Goal: Task Accomplishment & Management: Use online tool/utility

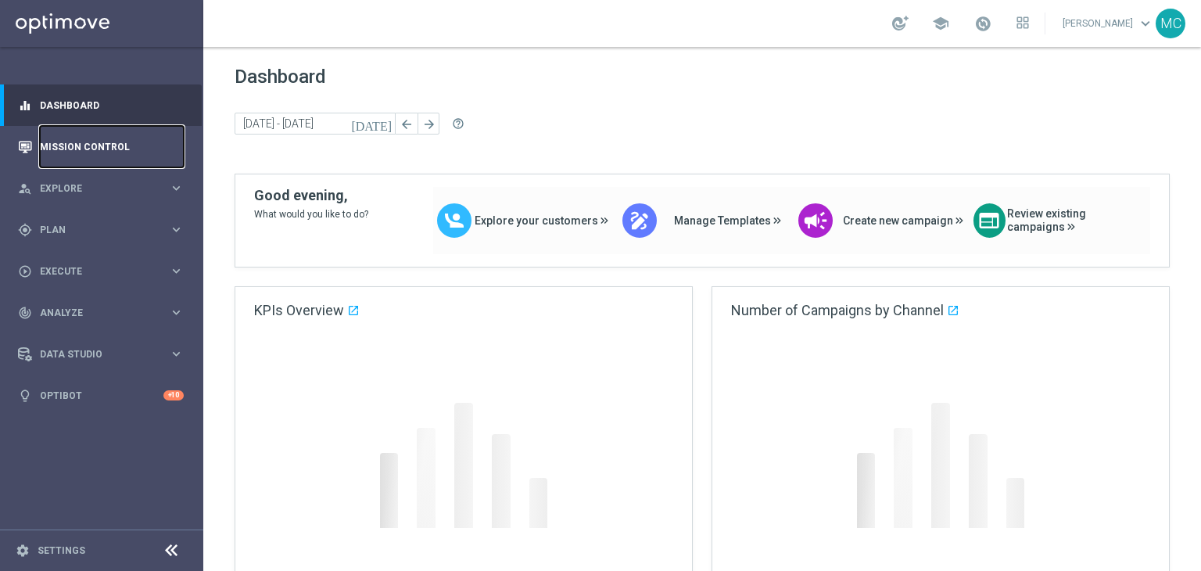
click at [84, 152] on link "Mission Control" at bounding box center [112, 146] width 144 height 41
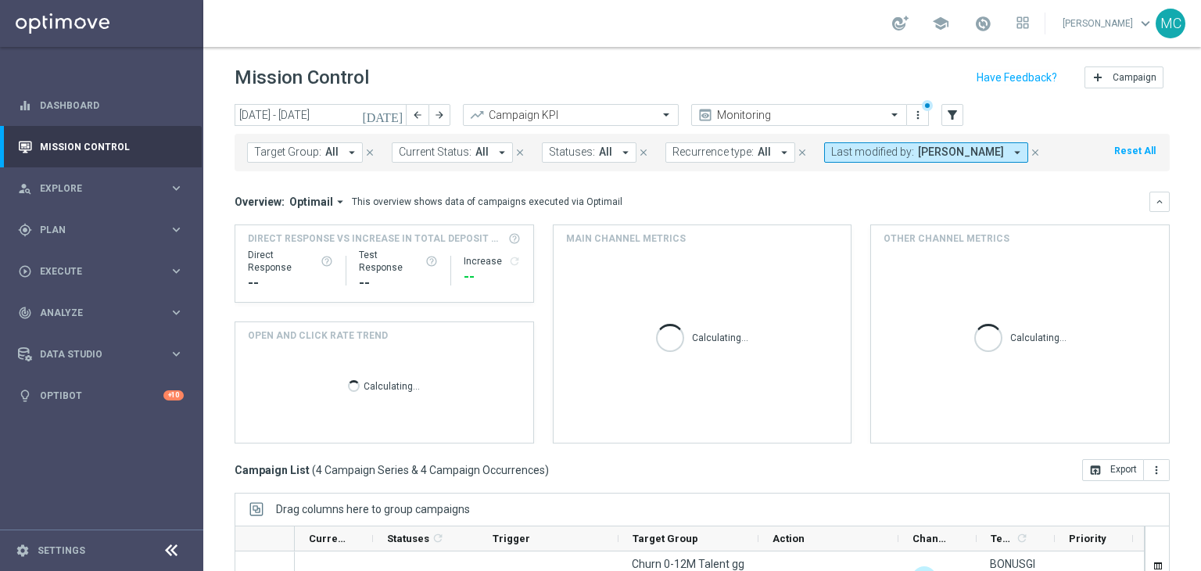
click at [918, 157] on span "[PERSON_NAME]" at bounding box center [961, 151] width 86 height 13
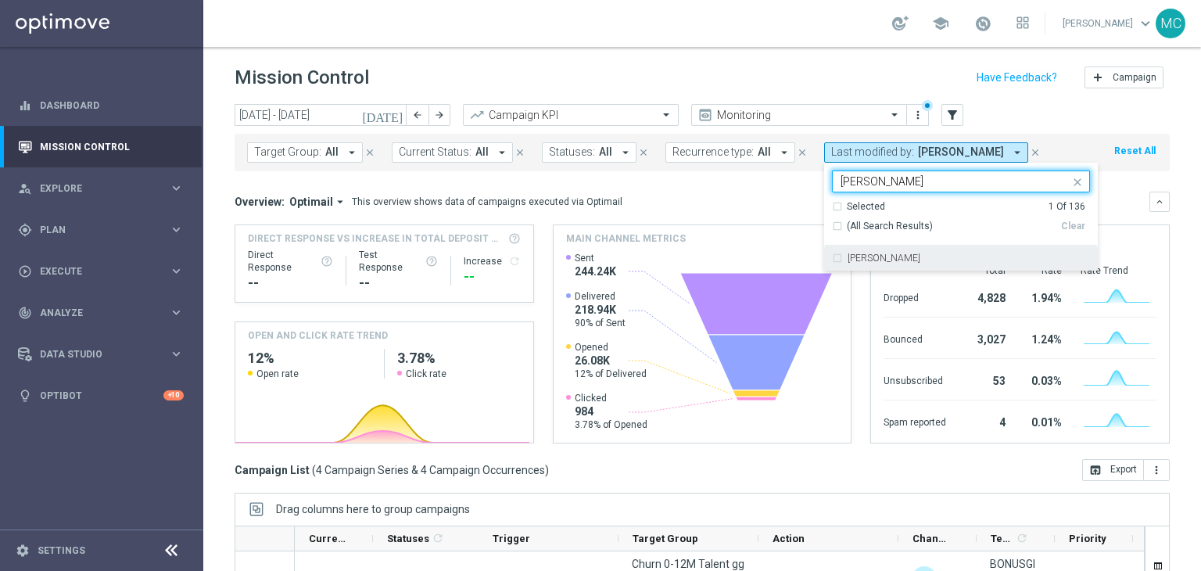
click at [887, 256] on label "[PERSON_NAME]" at bounding box center [884, 257] width 73 height 9
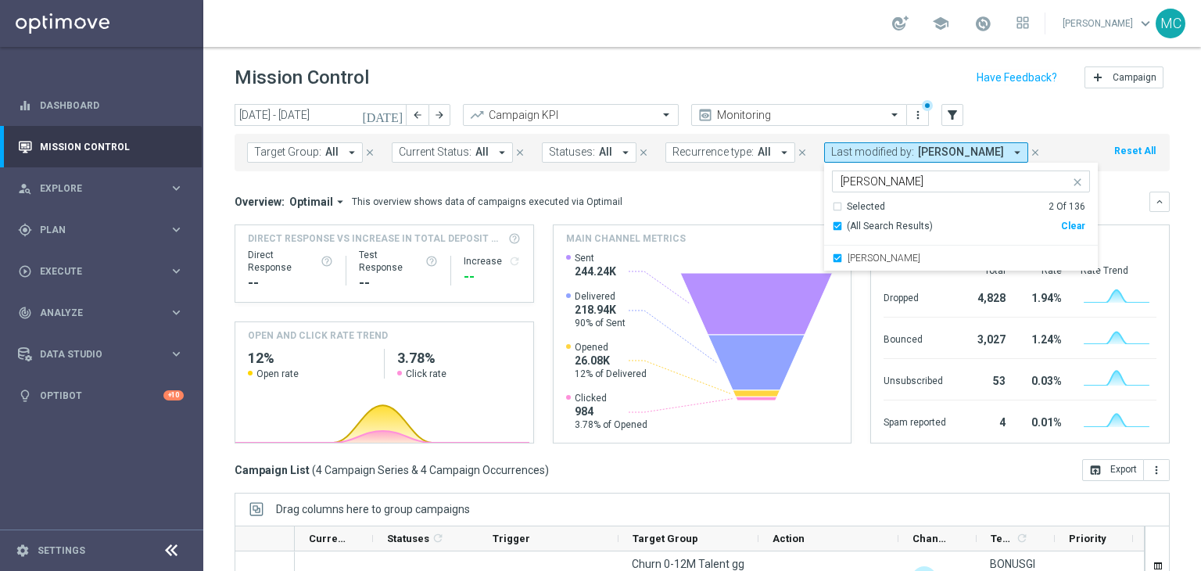
click at [864, 181] on input "paolo" at bounding box center [955, 181] width 229 height 13
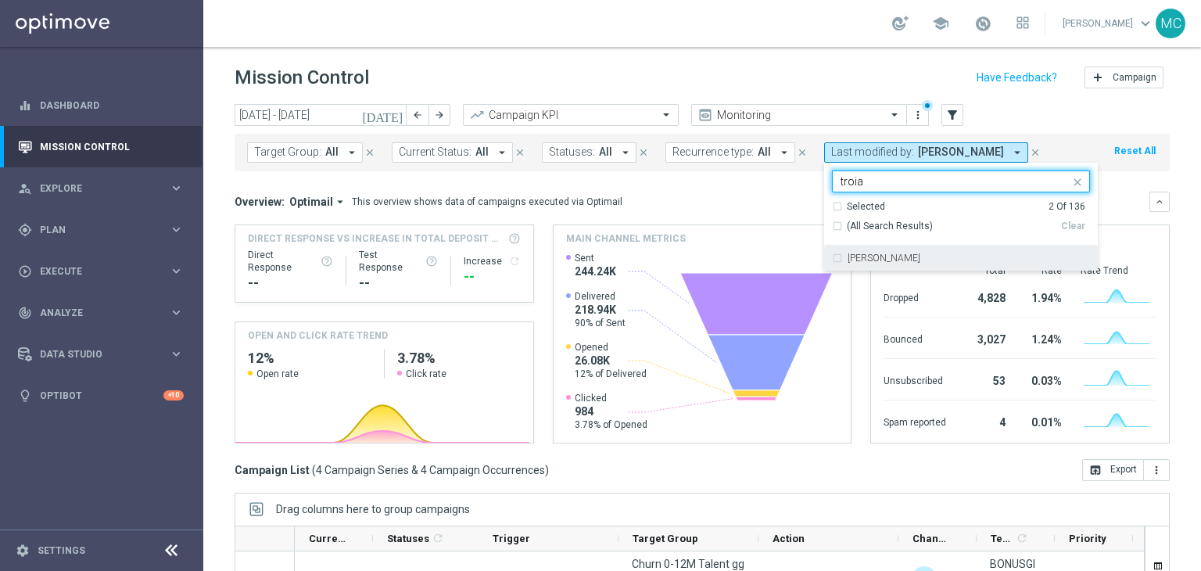
click at [866, 259] on label "[PERSON_NAME]" at bounding box center [884, 257] width 73 height 9
type input "troia"
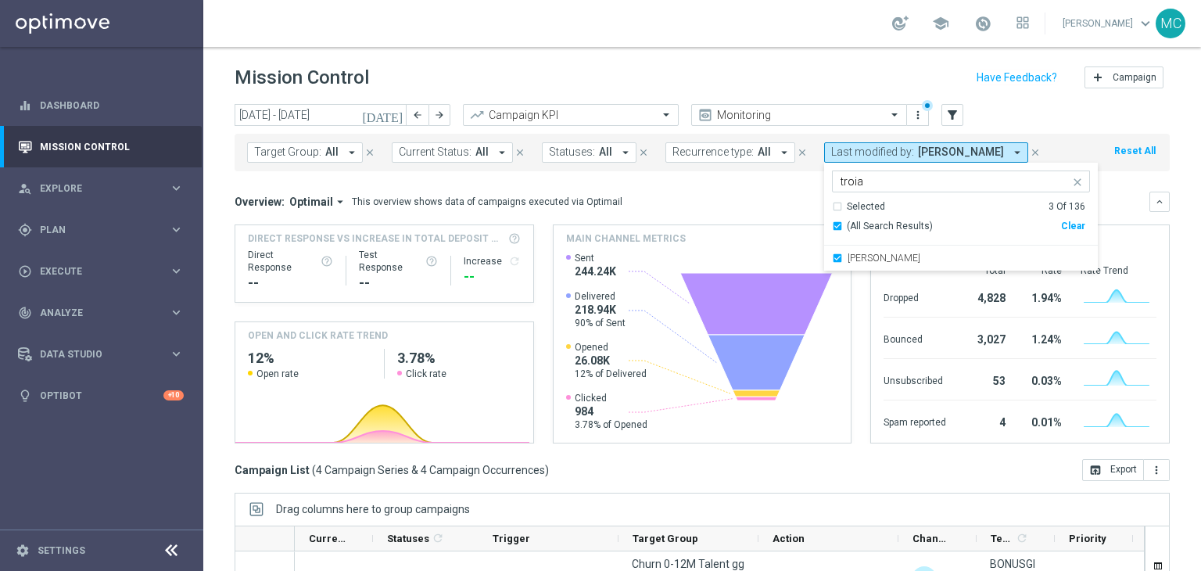
click at [783, 182] on mini-dashboard "Overview: Optimail arrow_drop_down This overview shows data of campaigns execut…" at bounding box center [702, 315] width 935 height 288
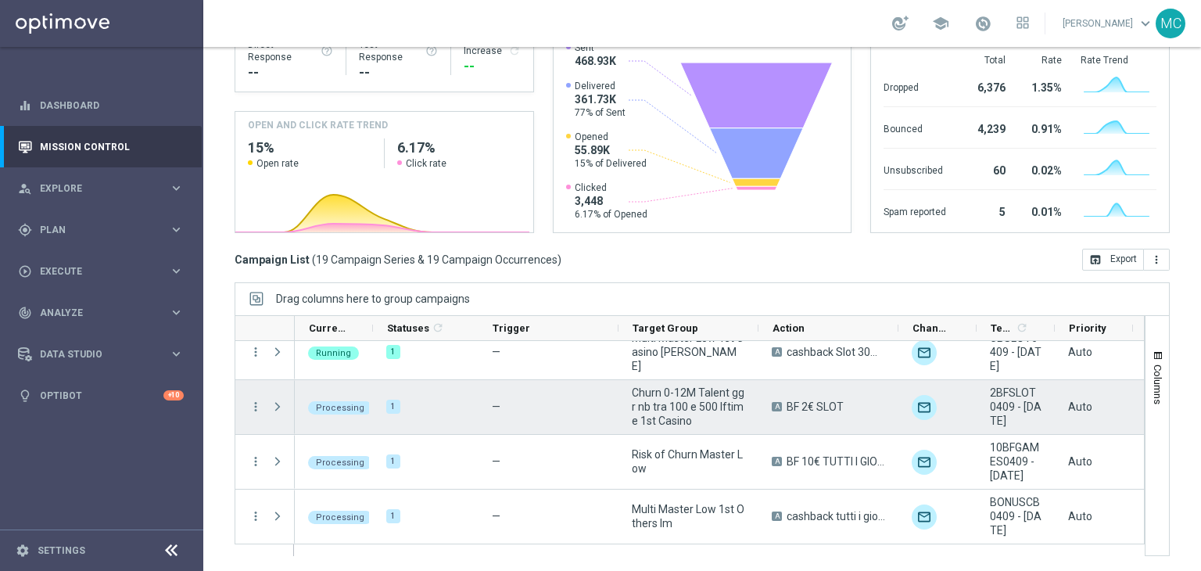
click at [651, 418] on span "Churn 0-12M Talent ggr nb tra 100 e 500 lftime 1st Casino" at bounding box center [688, 406] width 113 height 42
click at [660, 416] on span "Churn 0-12M Talent ggr nb tra 100 e 500 lftime 1st Casino" at bounding box center [688, 406] width 113 height 42
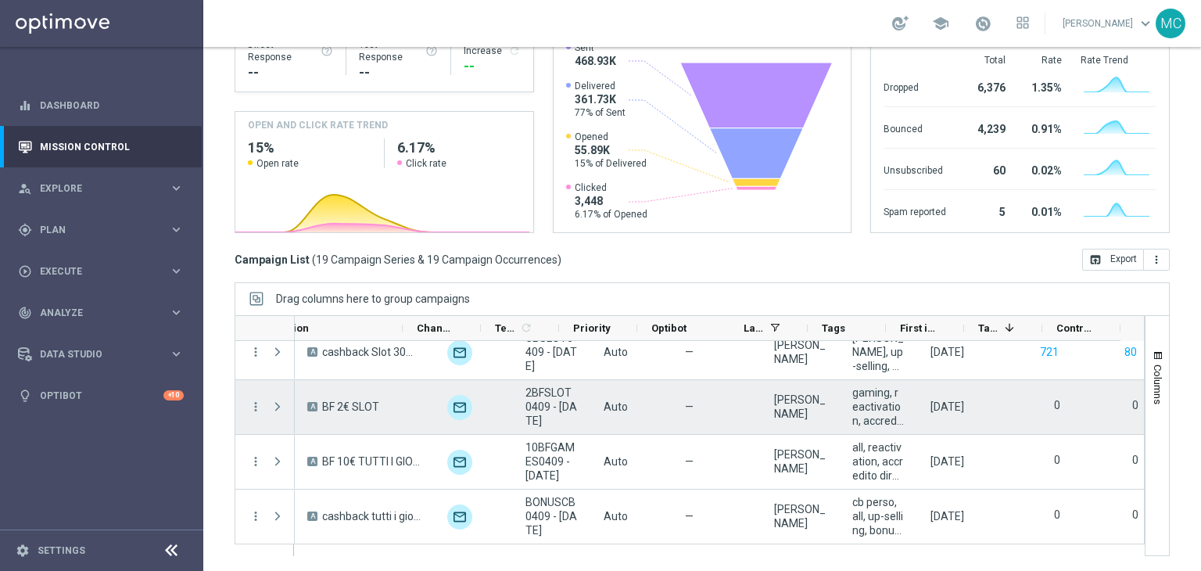
scroll to position [0, 494]
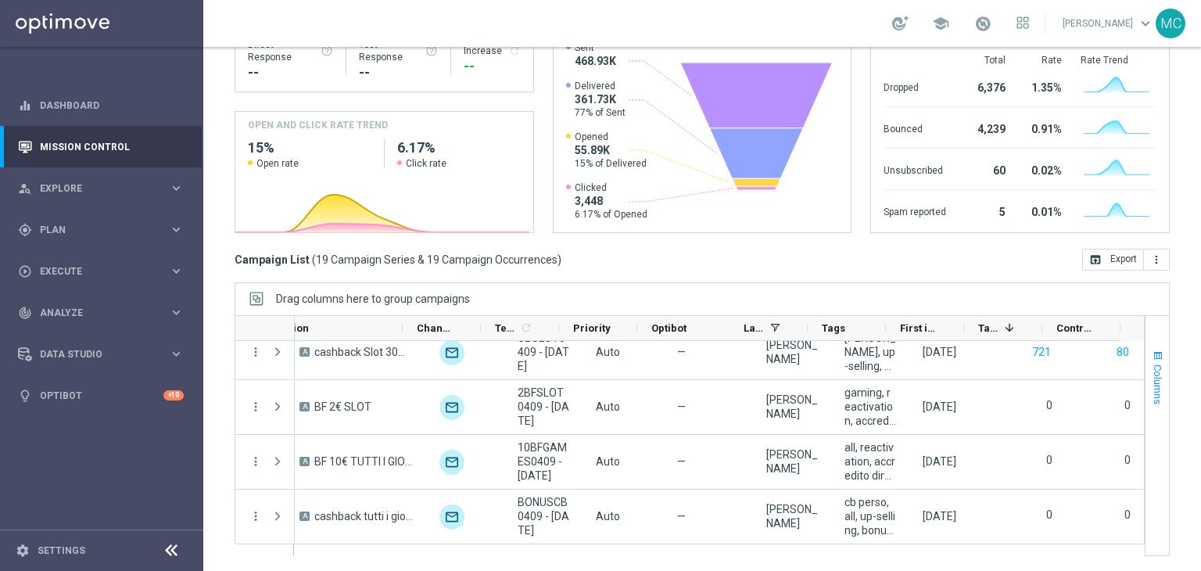
click at [1152, 385] on span "Columns" at bounding box center [1158, 384] width 13 height 40
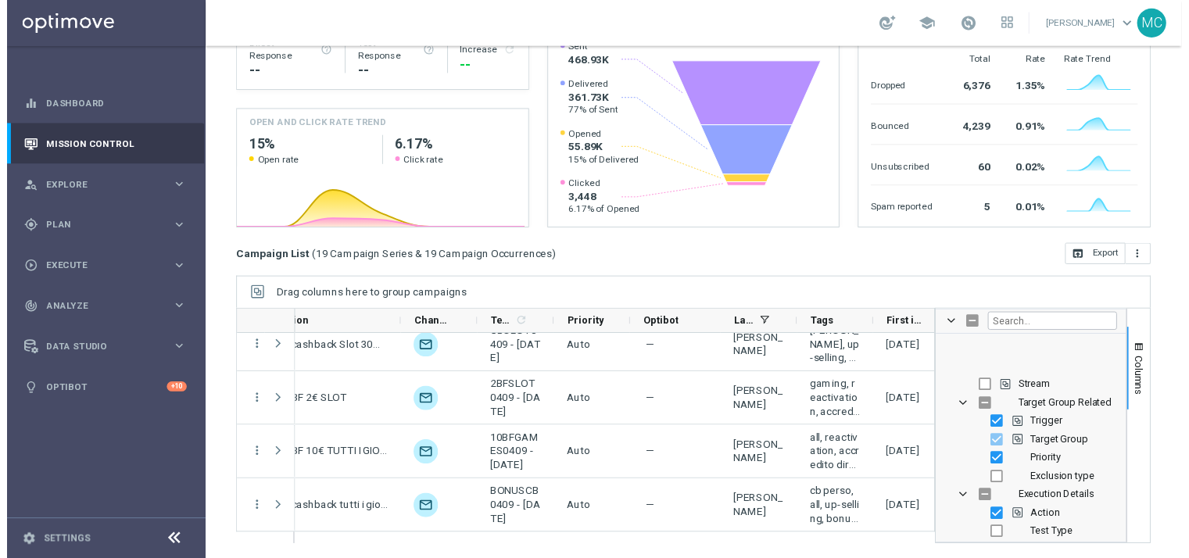
scroll to position [39, 0]
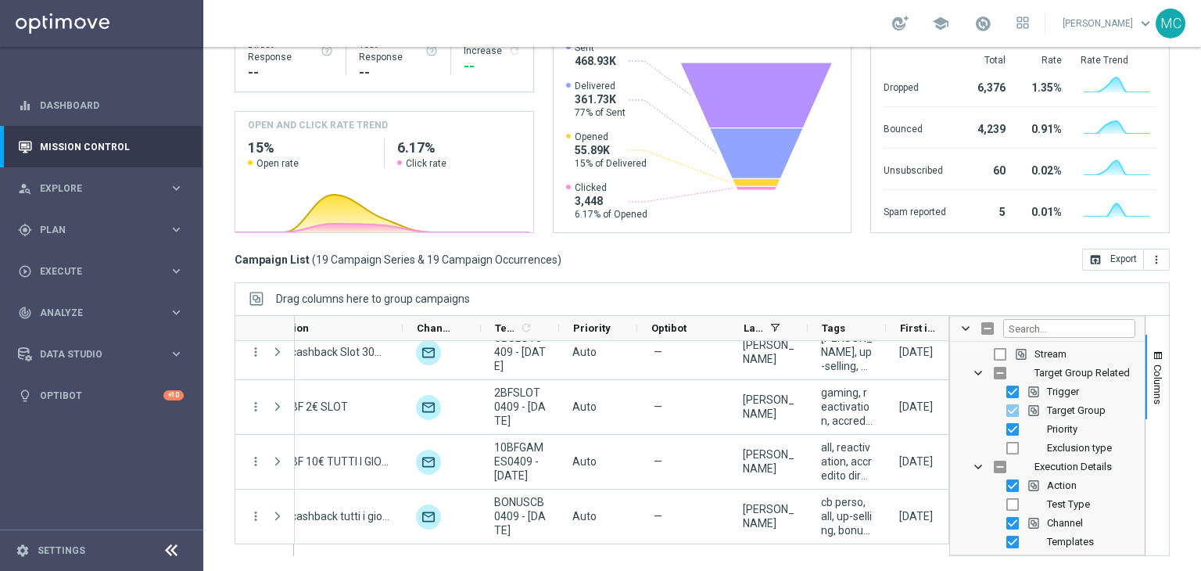
click at [968, 299] on div "Drag columns here to group campaigns" at bounding box center [702, 298] width 935 height 33
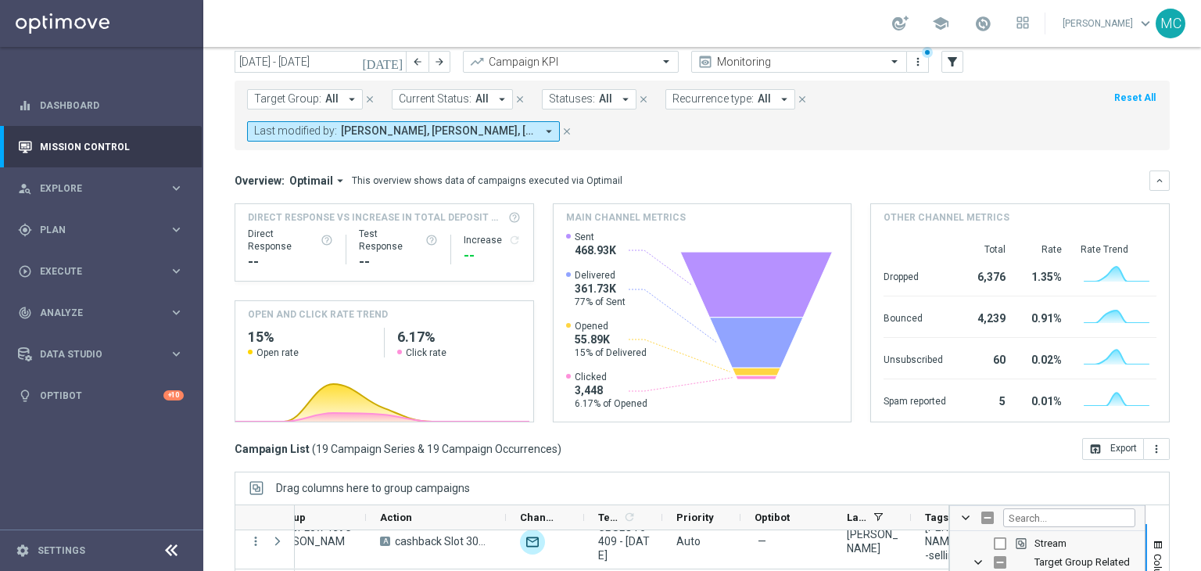
scroll to position [0, 393]
click at [985, 33] on div "school" at bounding box center [960, 23] width 137 height 27
click at [991, 27] on span at bounding box center [982, 23] width 17 height 17
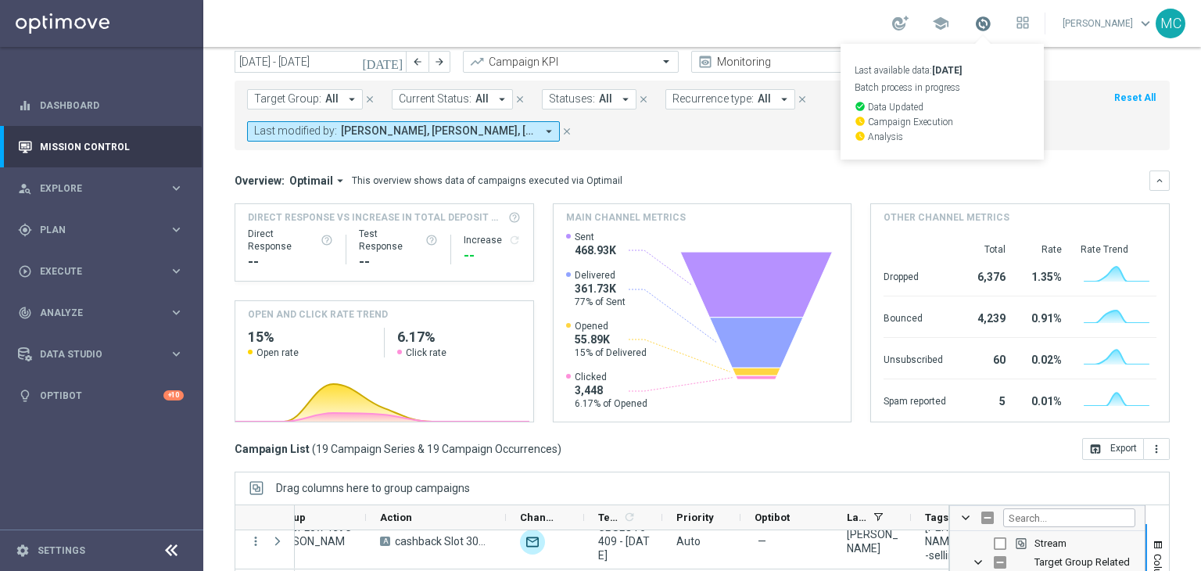
click at [991, 27] on span at bounding box center [982, 23] width 17 height 17
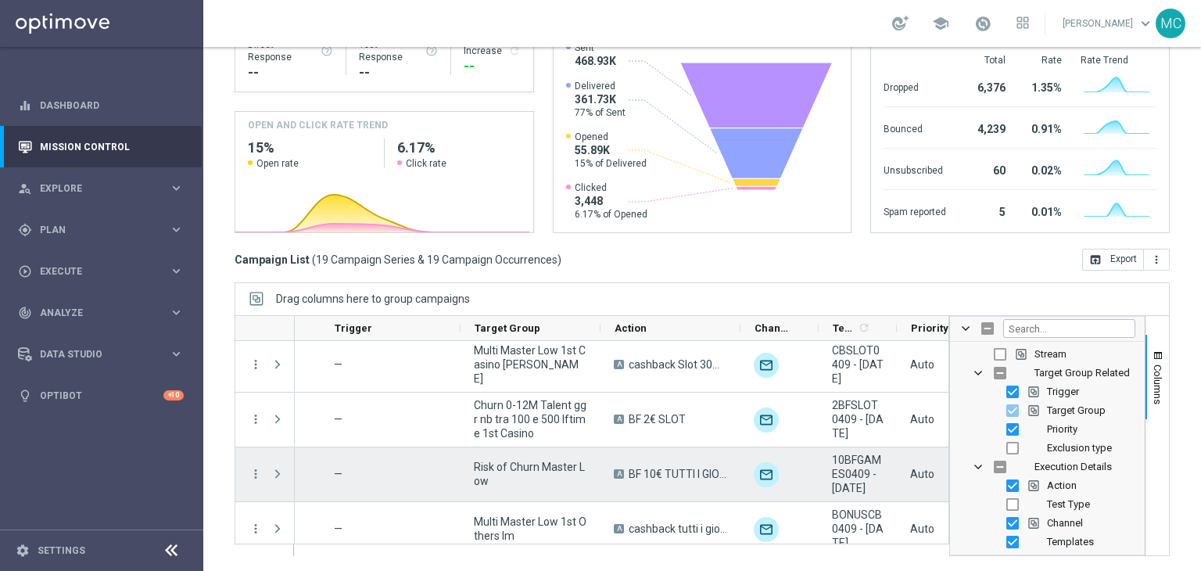
scroll to position [0, 0]
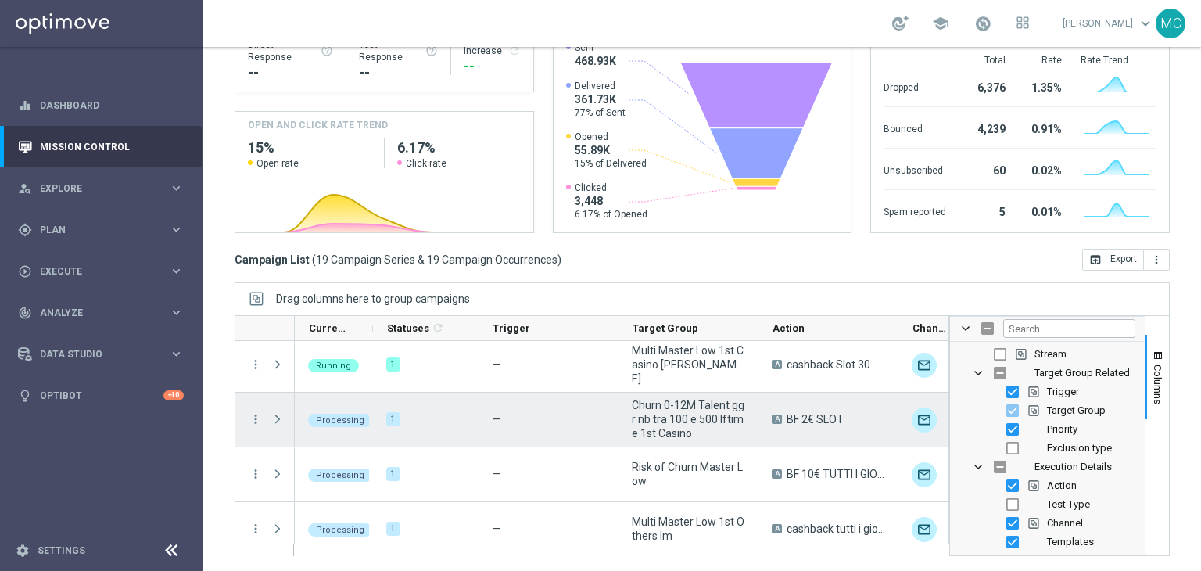
click at [349, 416] on span "Processing" at bounding box center [340, 420] width 48 height 10
click at [281, 414] on span at bounding box center [278, 419] width 14 height 13
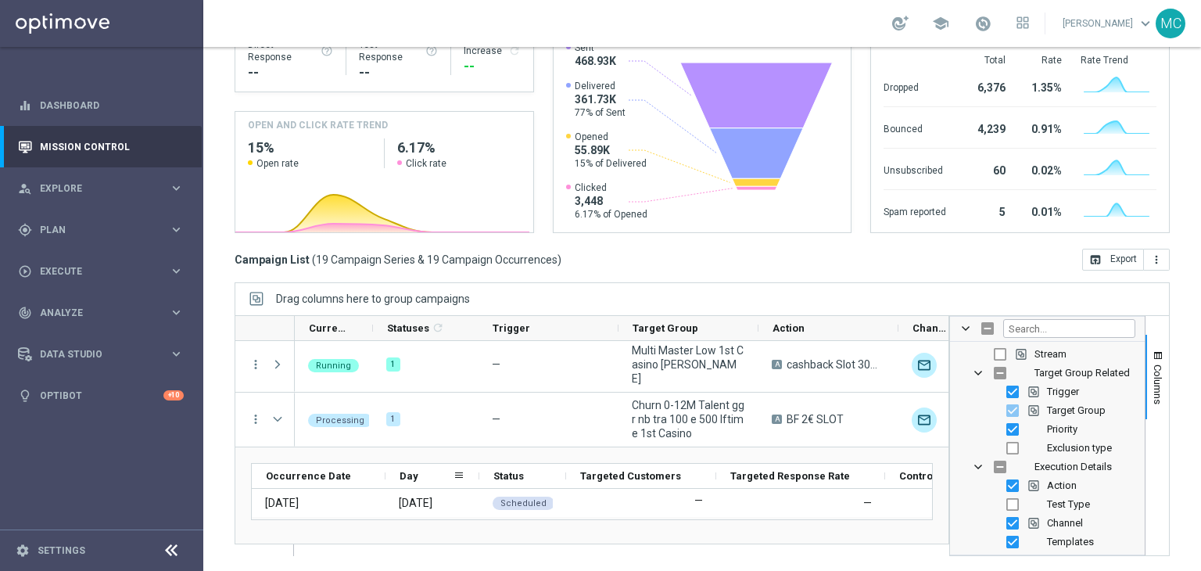
scroll to position [857, 0]
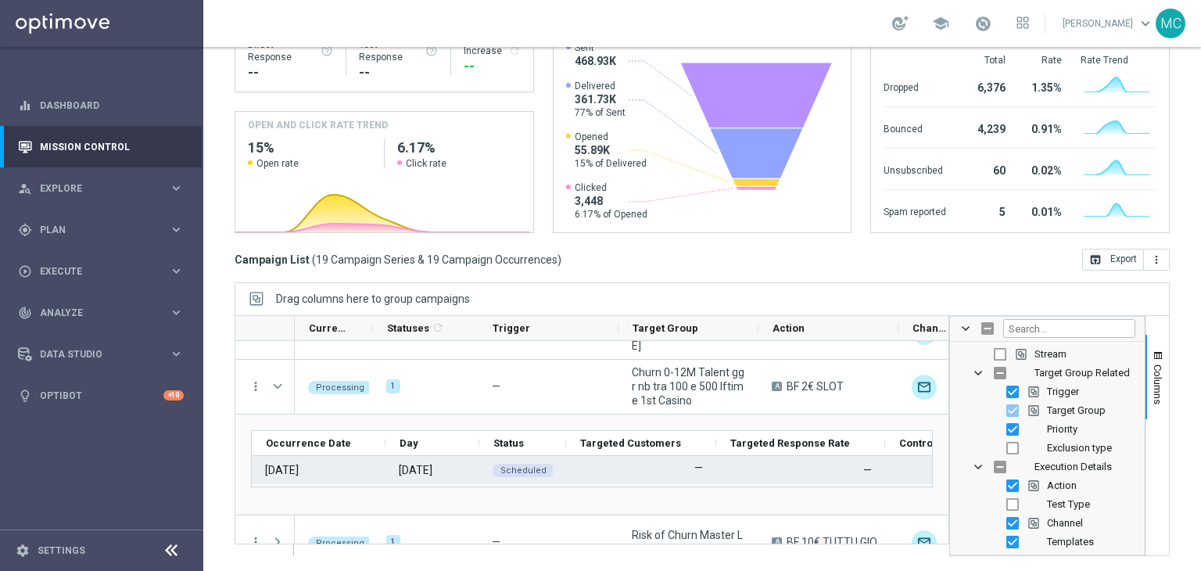
click at [533, 468] on span "Scheduled" at bounding box center [523, 470] width 46 height 10
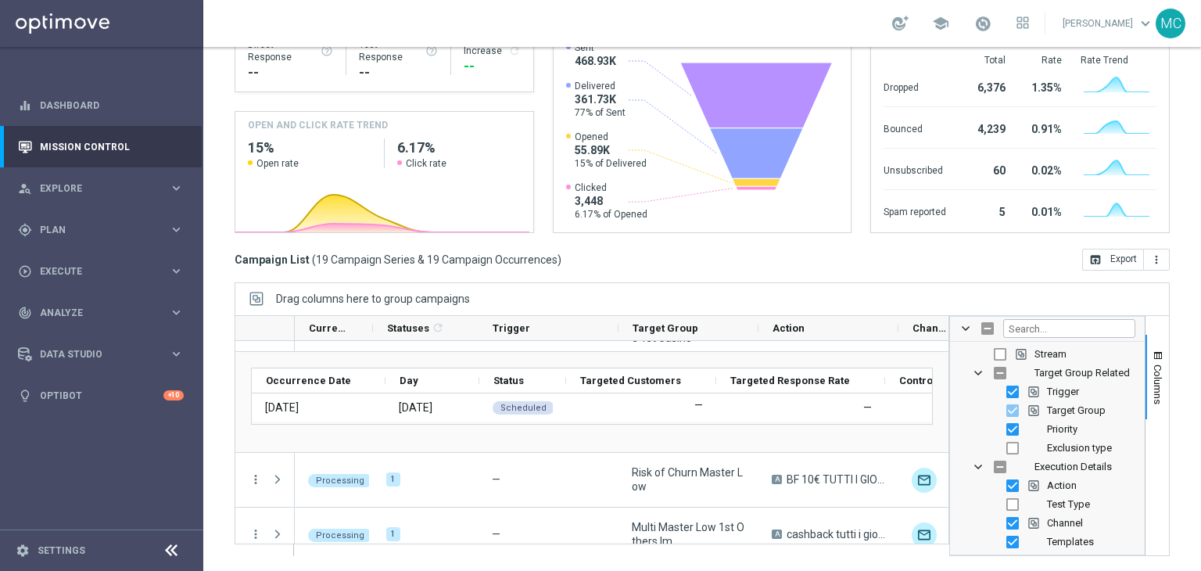
scroll to position [803, 0]
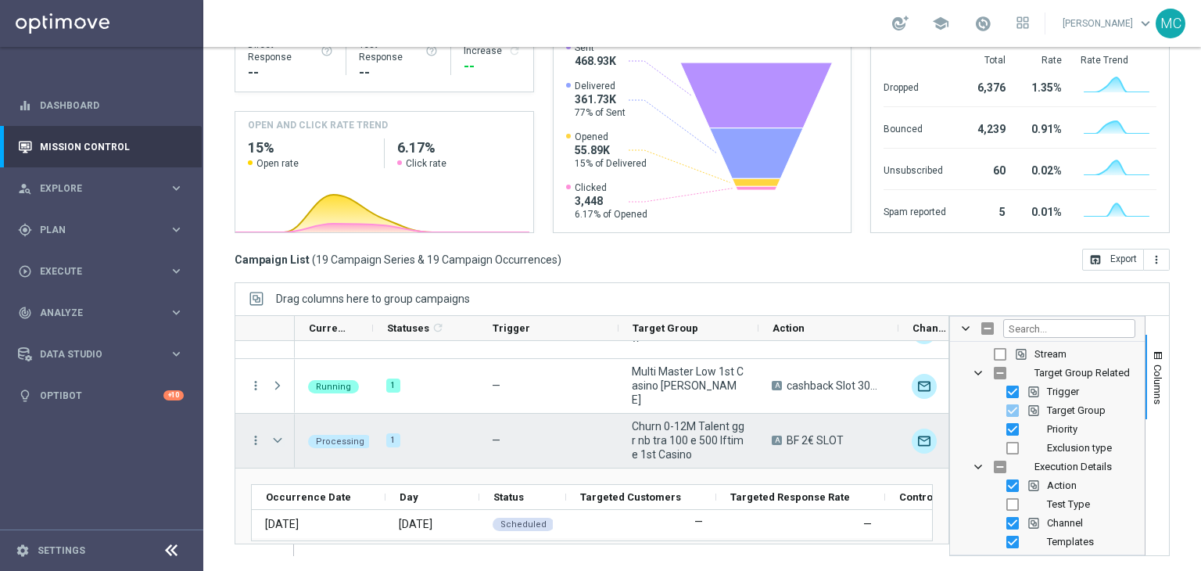
click at [281, 439] on span at bounding box center [278, 440] width 14 height 13
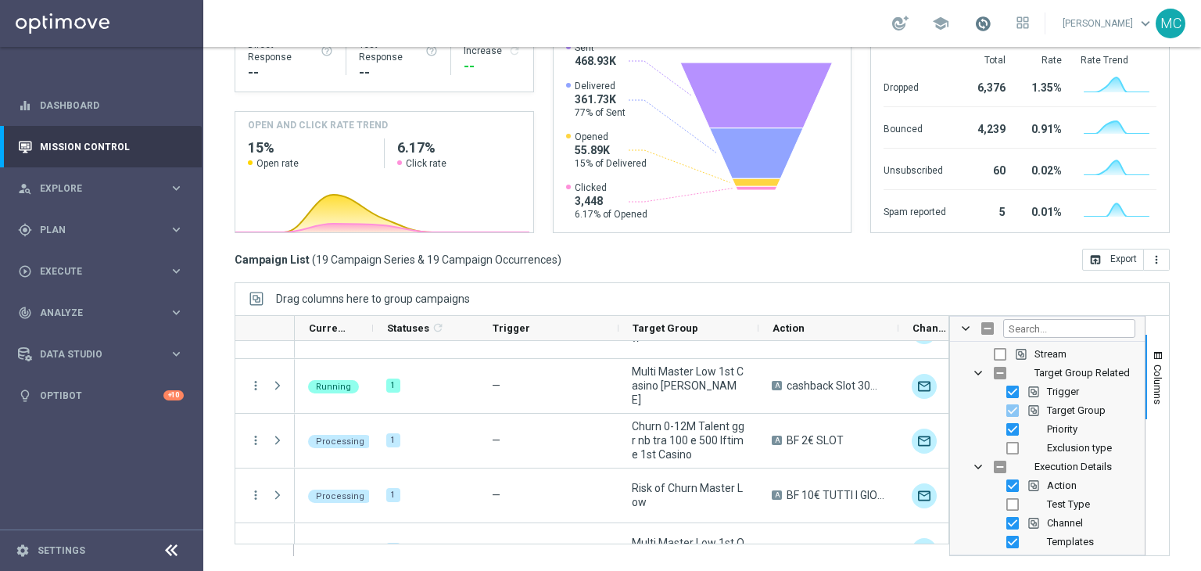
click at [991, 27] on span at bounding box center [982, 23] width 17 height 17
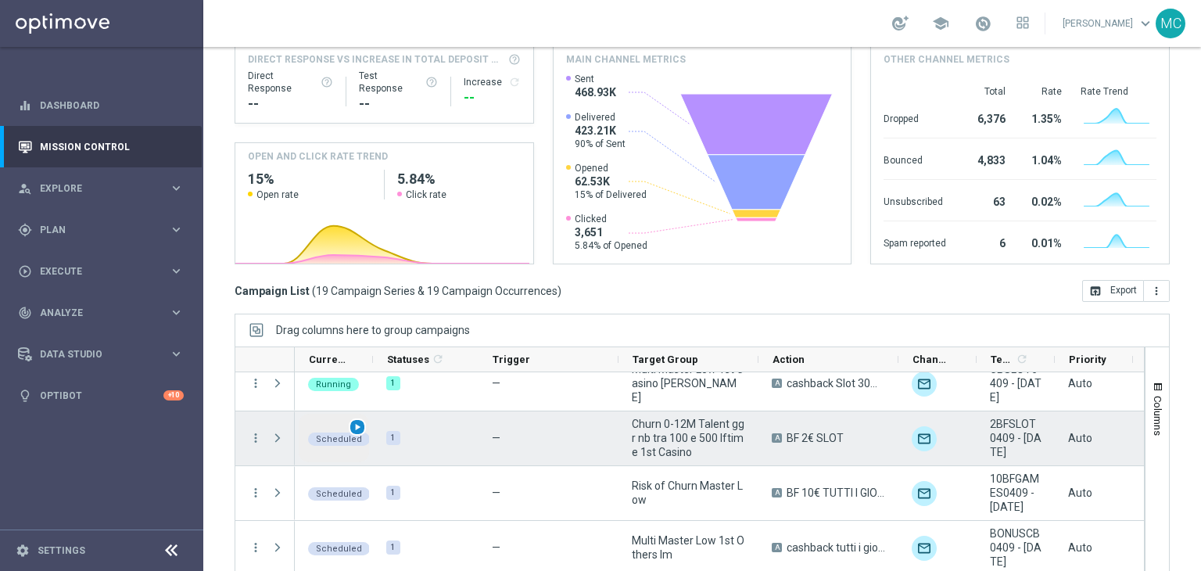
click at [354, 425] on span "play_arrow" at bounding box center [357, 426] width 11 height 11
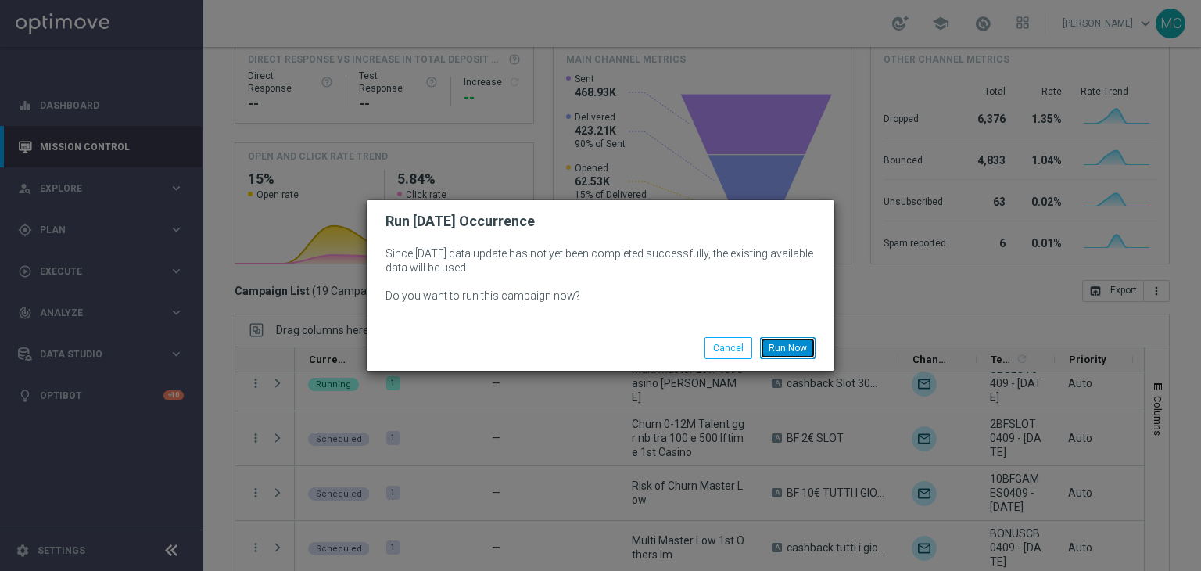
click at [772, 347] on button "Run Now" at bounding box center [788, 348] width 56 height 22
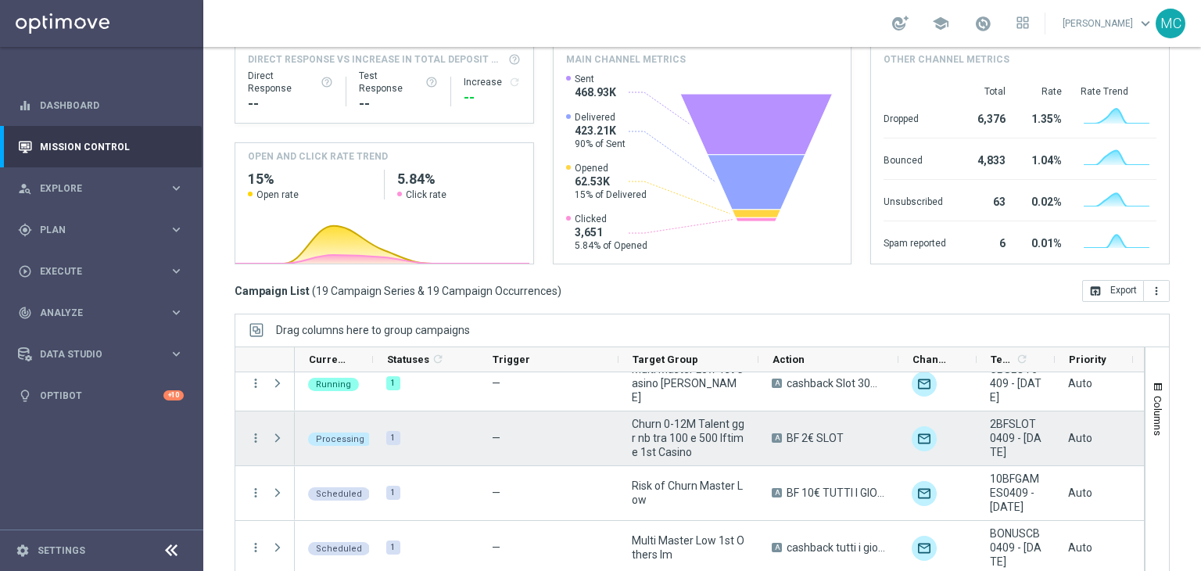
scroll to position [242, 0]
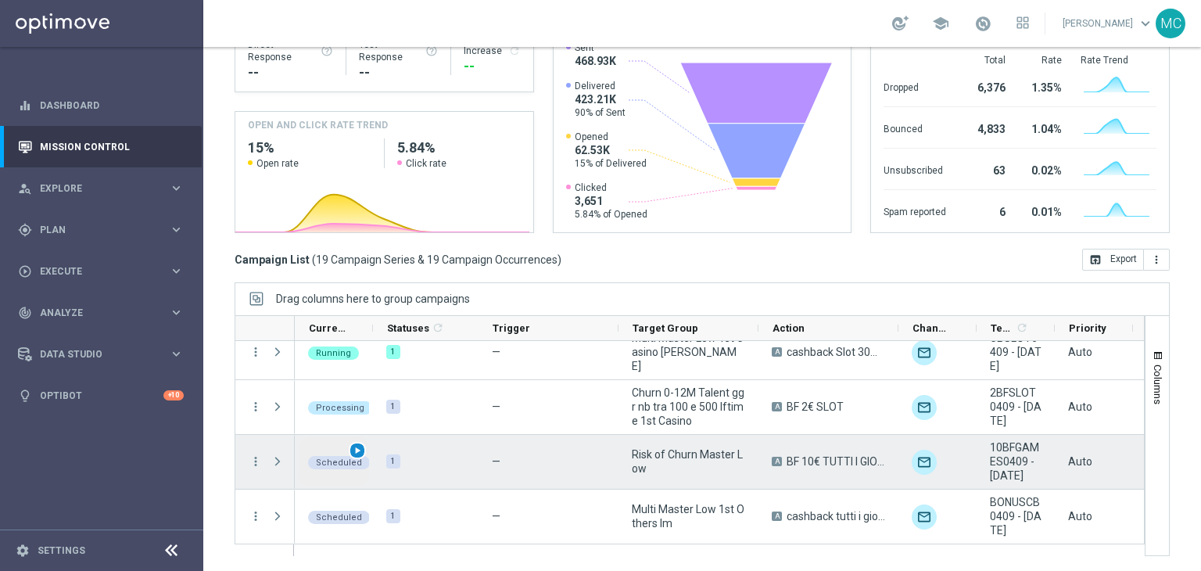
click at [360, 450] on span "play_arrow" at bounding box center [357, 450] width 11 height 11
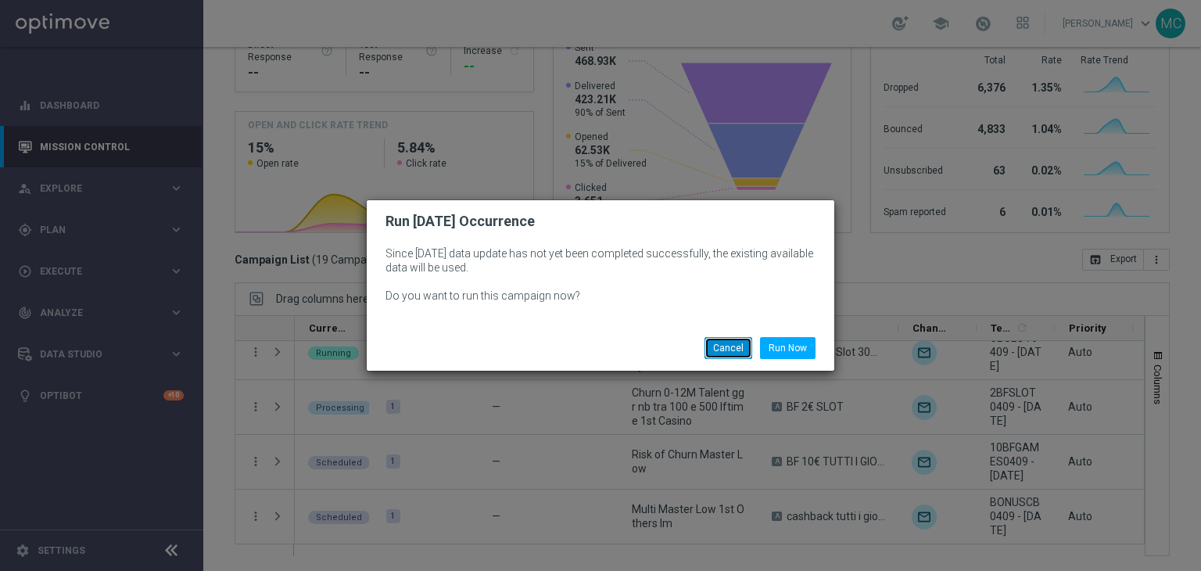
click at [719, 348] on button "Cancel" at bounding box center [728, 348] width 48 height 22
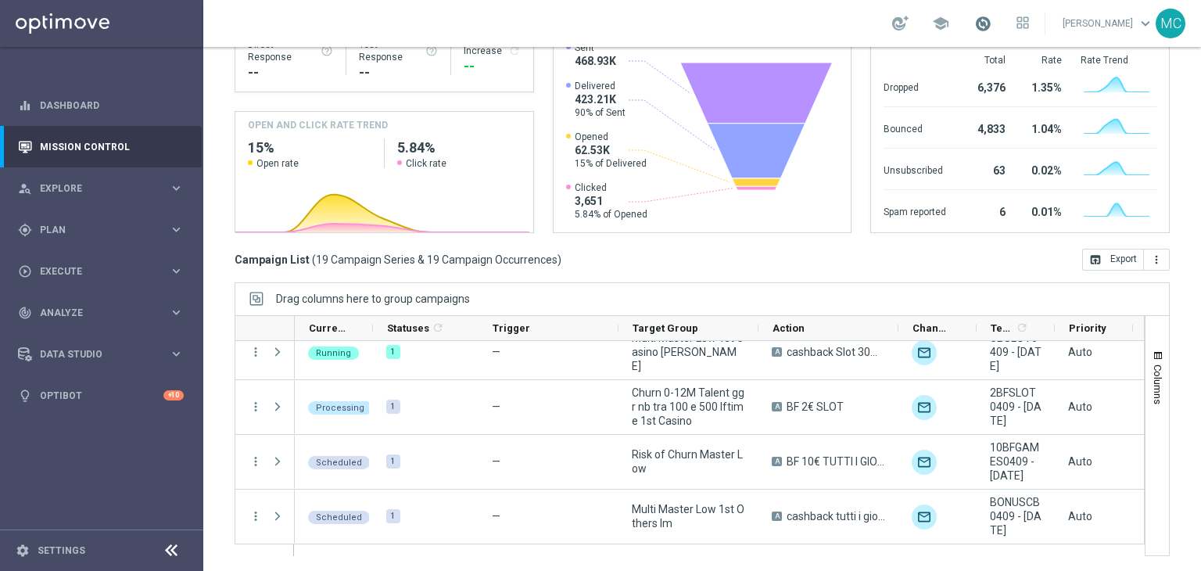
click at [991, 20] on span at bounding box center [982, 23] width 17 height 17
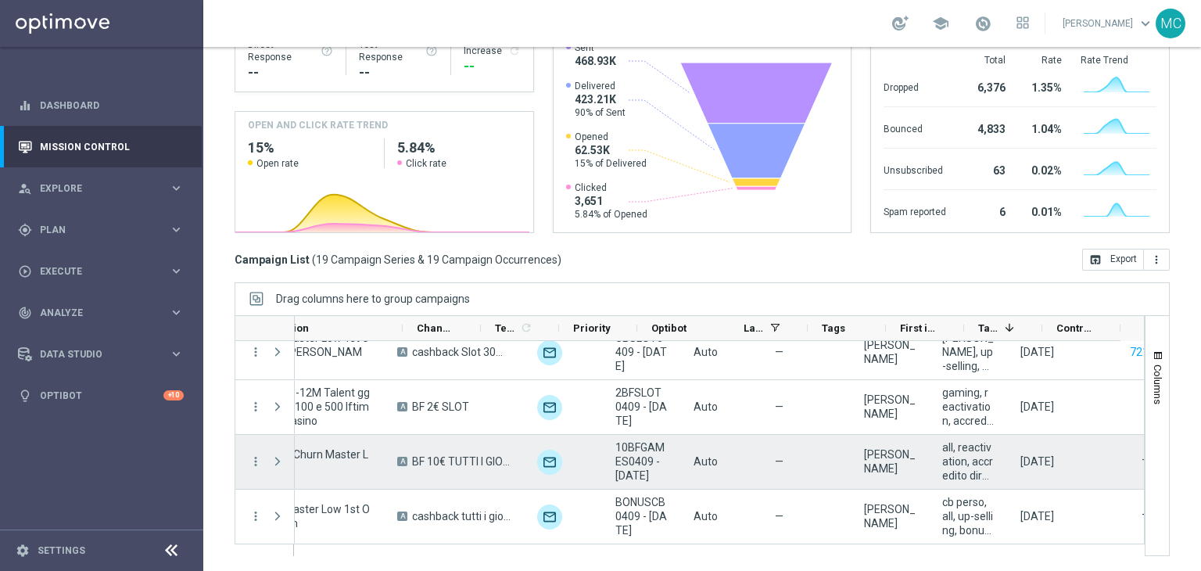
scroll to position [0, 494]
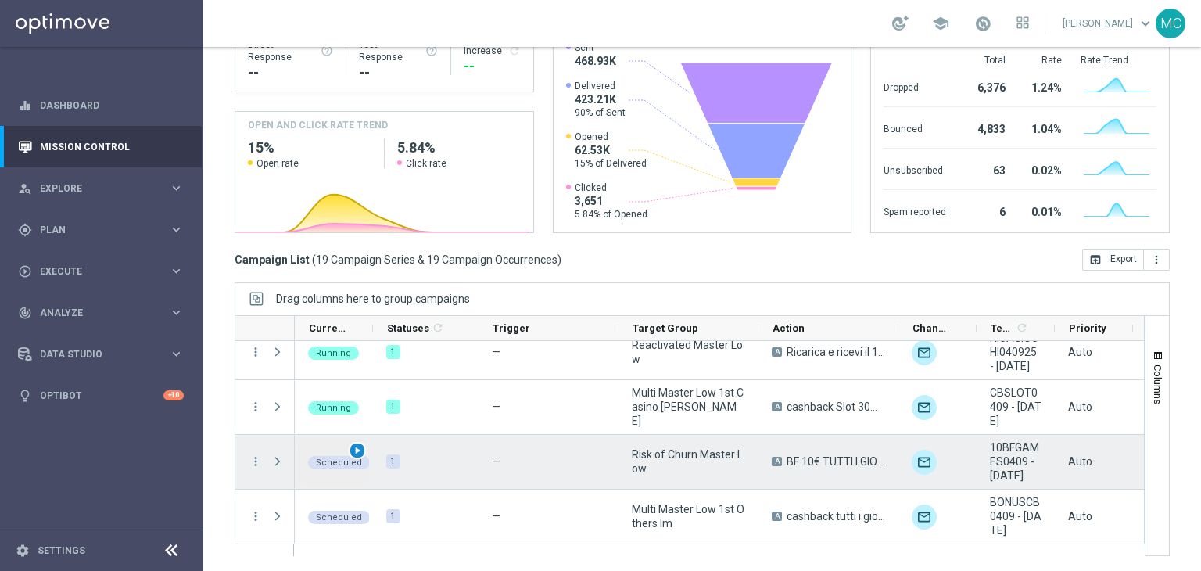
click at [357, 448] on span "play_arrow" at bounding box center [357, 450] width 11 height 11
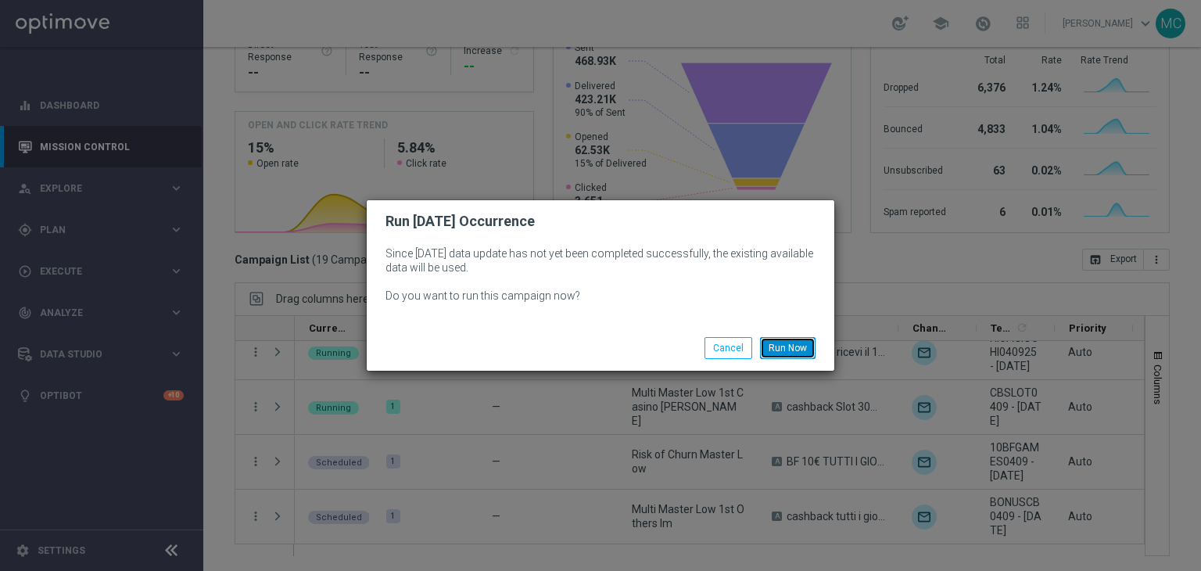
click at [773, 345] on button "Run Now" at bounding box center [788, 348] width 56 height 22
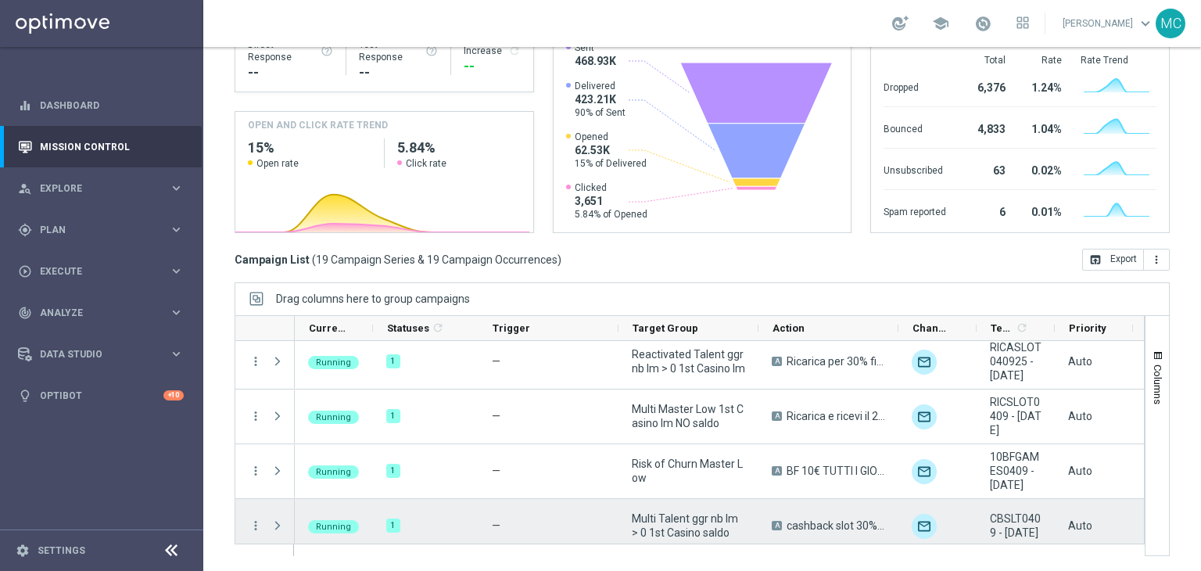
scroll to position [837, 0]
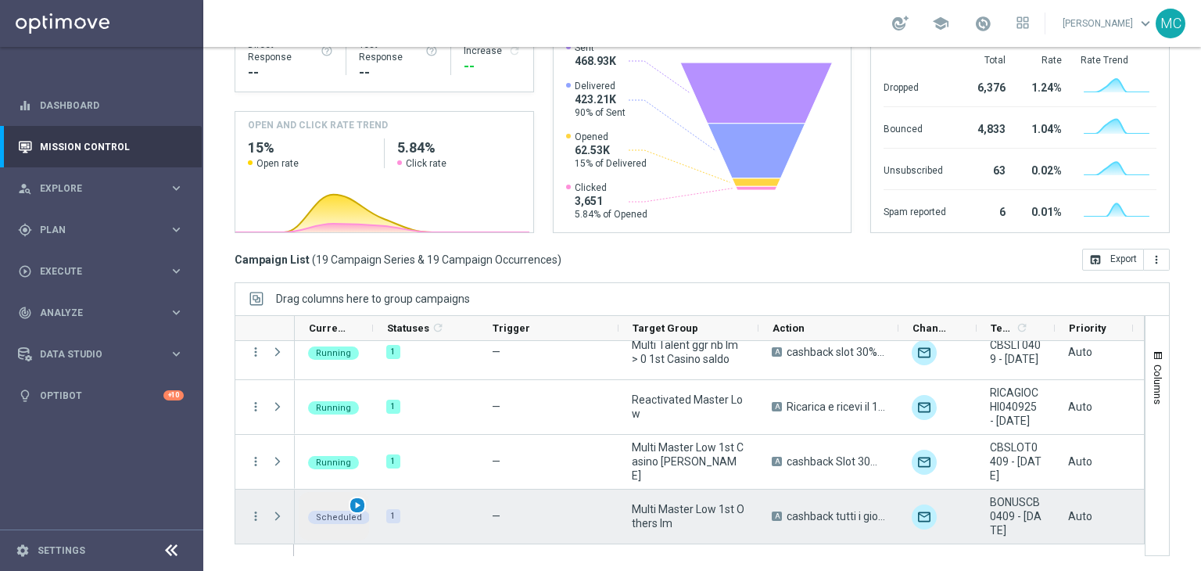
click at [360, 508] on span "play_arrow" at bounding box center [357, 505] width 11 height 11
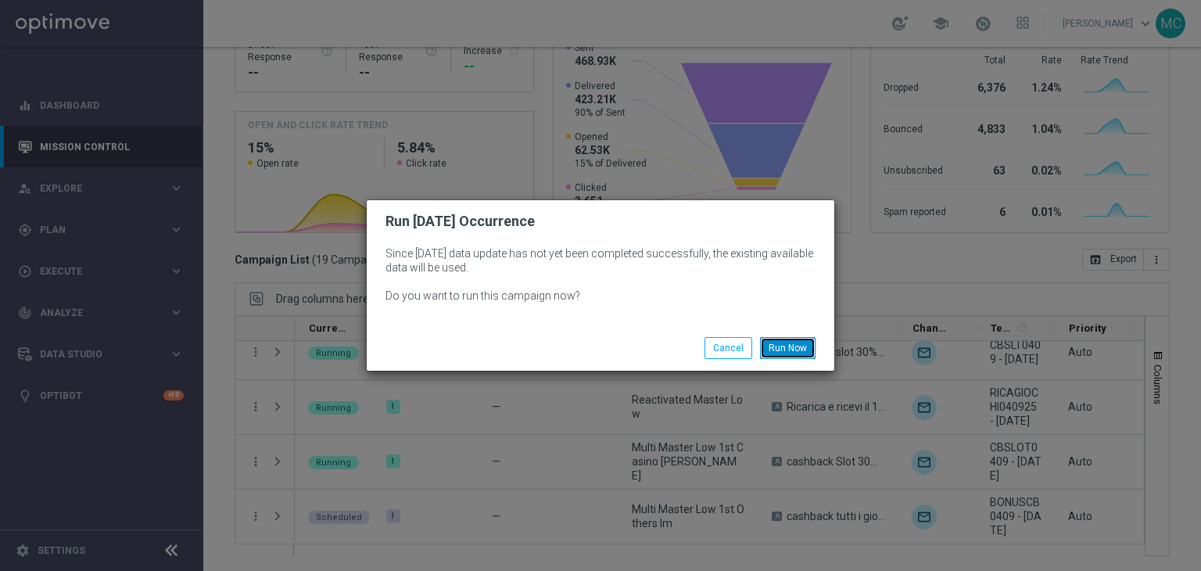
click at [779, 342] on button "Run Now" at bounding box center [788, 348] width 56 height 22
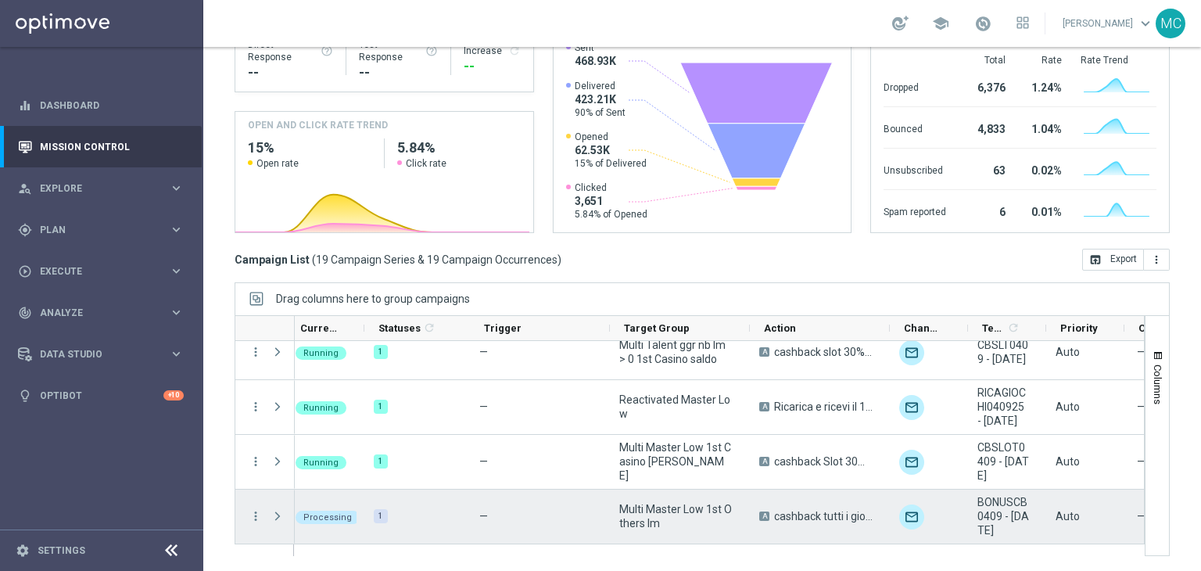
scroll to position [0, 0]
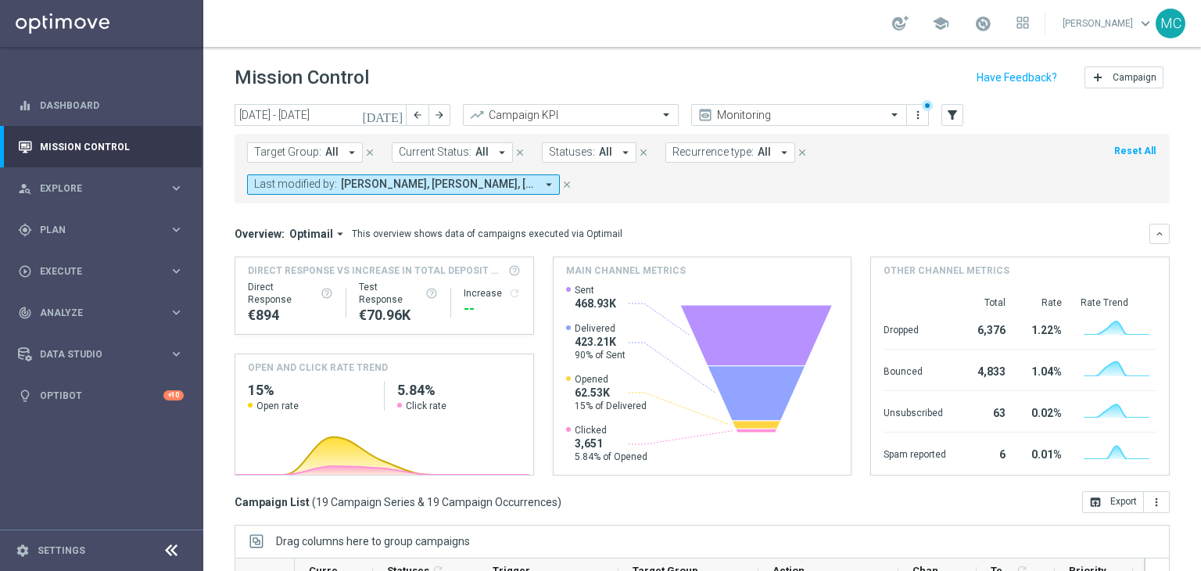
click at [500, 193] on button "Last modified by: [PERSON_NAME], [PERSON_NAME], [PERSON_NAME] arrow_drop_down" at bounding box center [403, 184] width 313 height 20
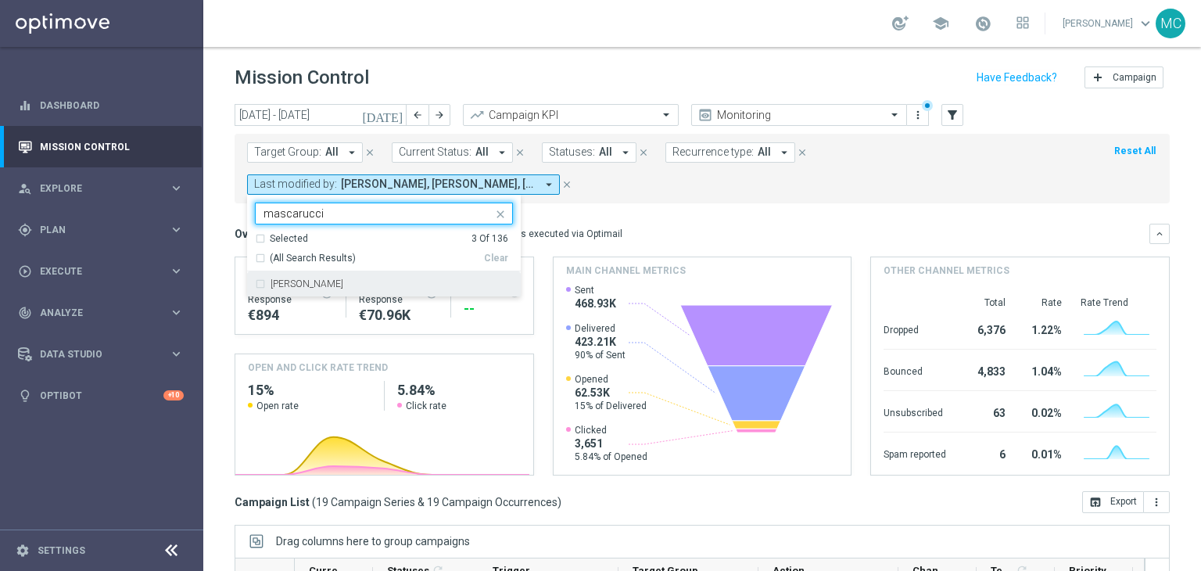
click at [343, 279] on label "[PERSON_NAME]" at bounding box center [307, 283] width 73 height 9
type input "mascarucci"
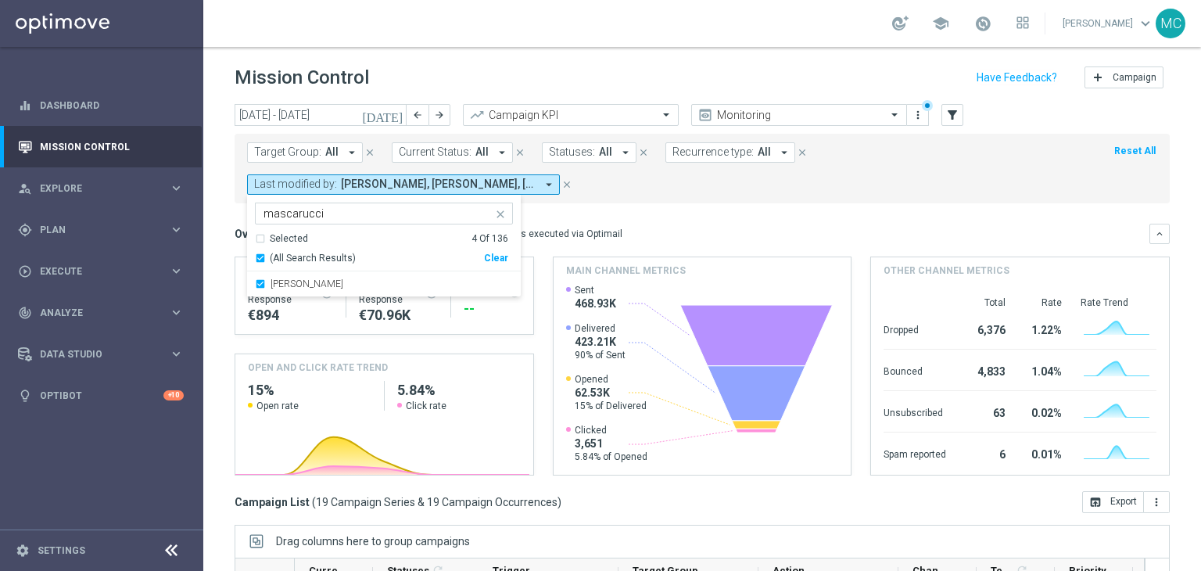
click at [616, 200] on div "Target Group: All arrow_drop_down close Current Status: All arrow_drop_down clo…" at bounding box center [702, 169] width 935 height 70
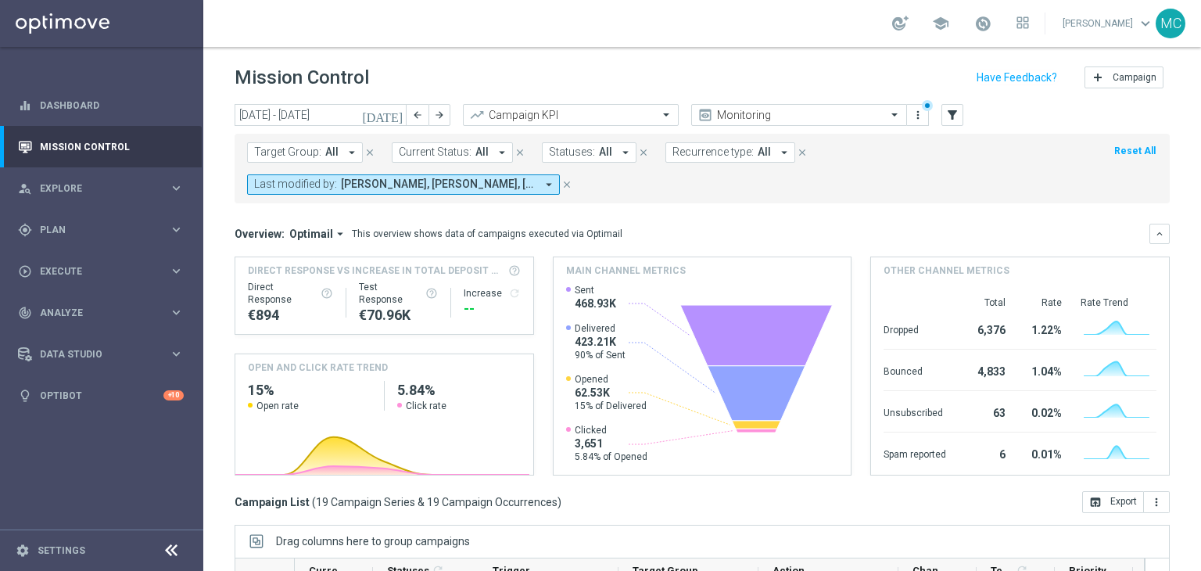
click at [498, 174] on button "Last modified by: Francesca Mascarucci, Marco Cesco, Martina Troia, Paolo Marti…" at bounding box center [403, 184] width 313 height 20
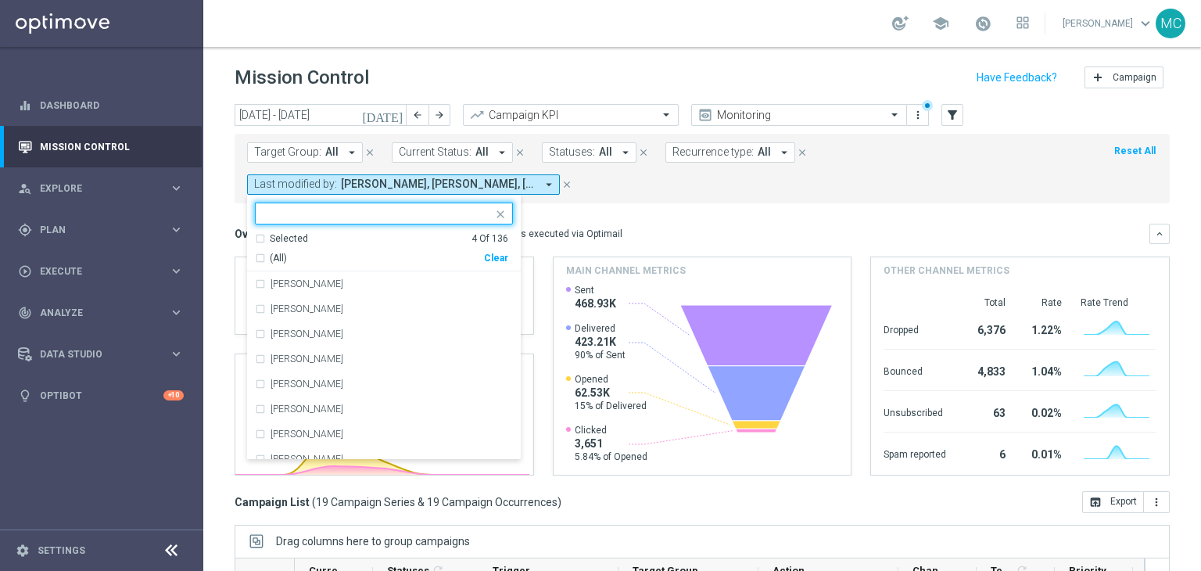
click at [406, 217] on input "text" at bounding box center [377, 213] width 229 height 13
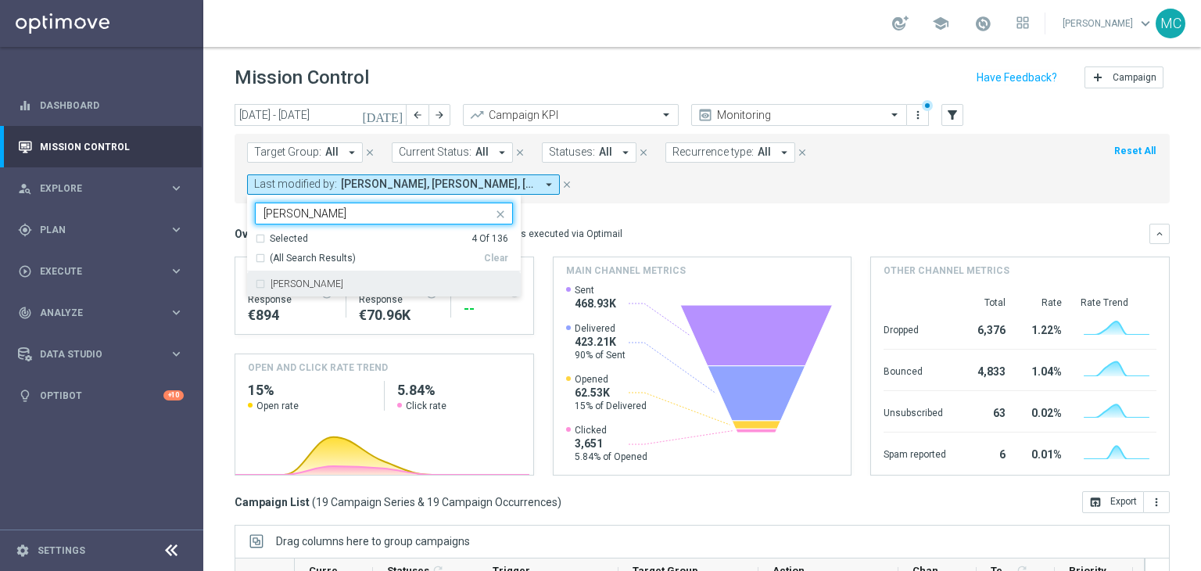
click at [343, 284] on label "Carlos Eduardo Raffosalazar" at bounding box center [307, 283] width 73 height 9
type input "carlos"
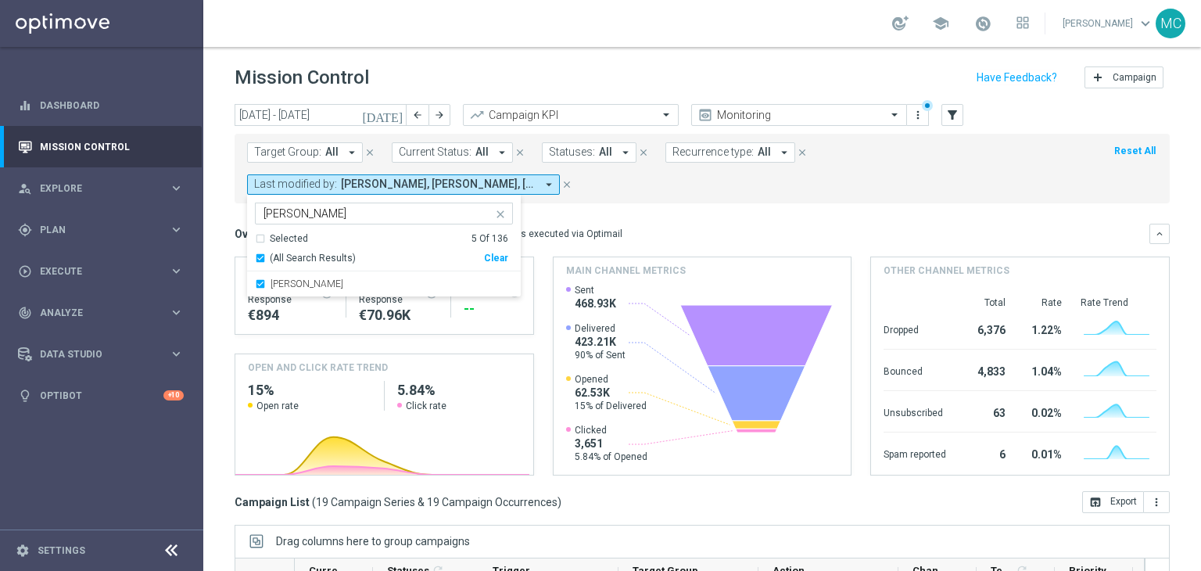
click at [612, 199] on div "Target Group: All arrow_drop_down close Current Status: All arrow_drop_down clo…" at bounding box center [702, 169] width 935 height 70
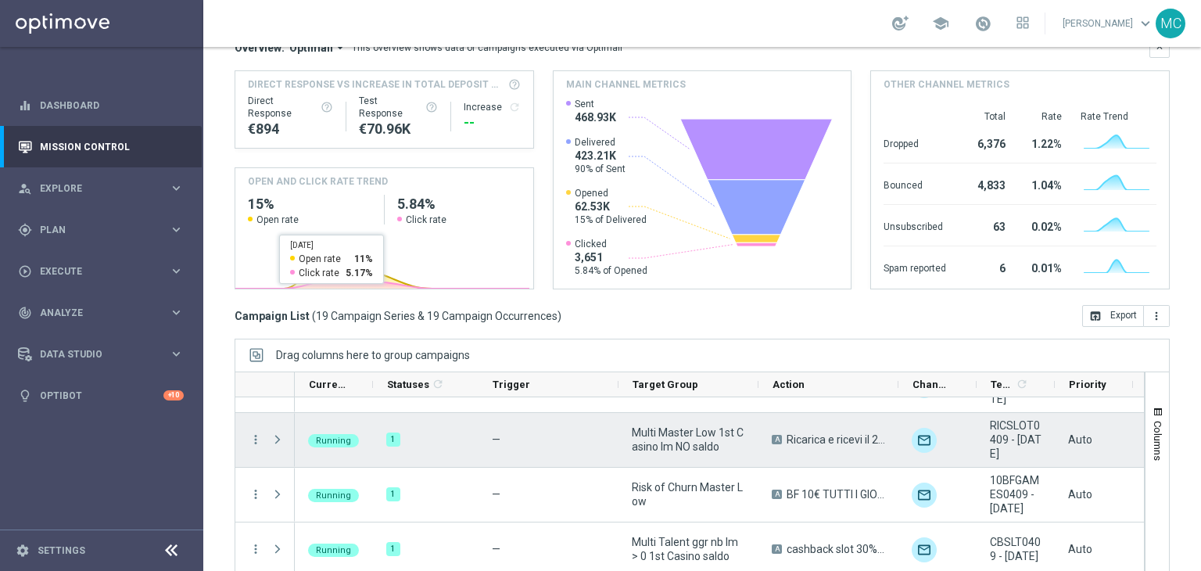
scroll to position [666, 0]
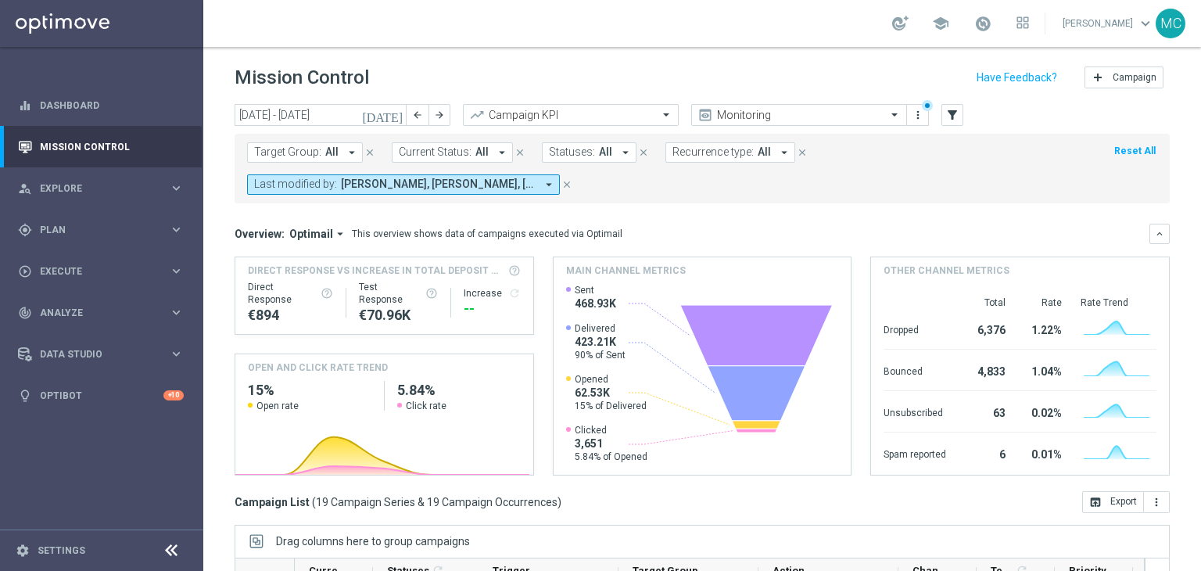
click at [535, 342] on div "Direct Response VS Increase In Total Deposit Amount Direct Response €894 Test R…" at bounding box center [702, 365] width 935 height 219
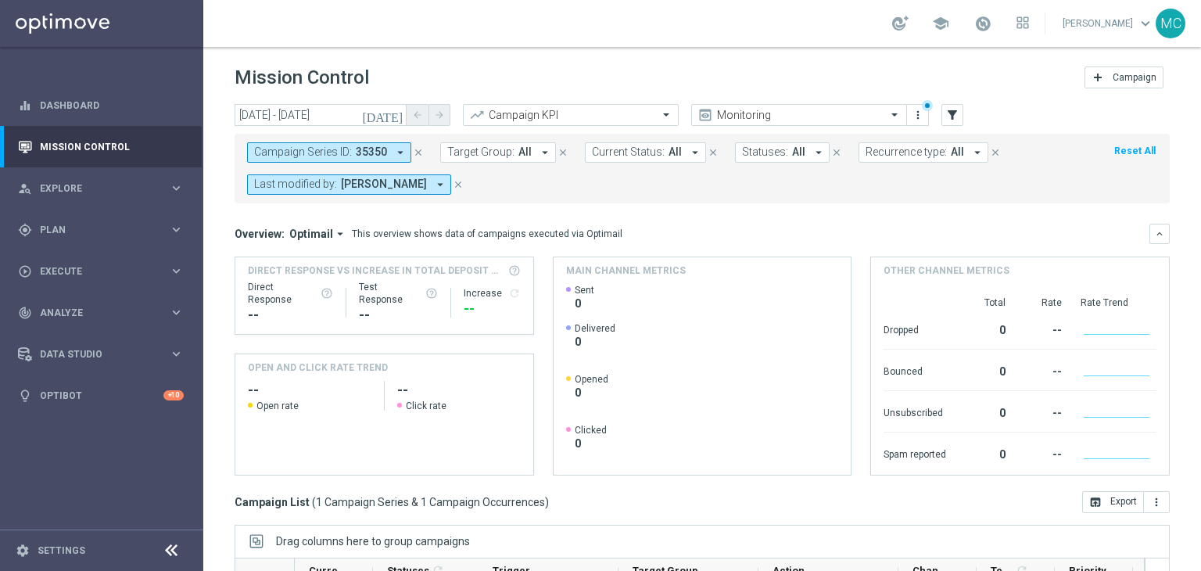
scroll to position [217, 0]
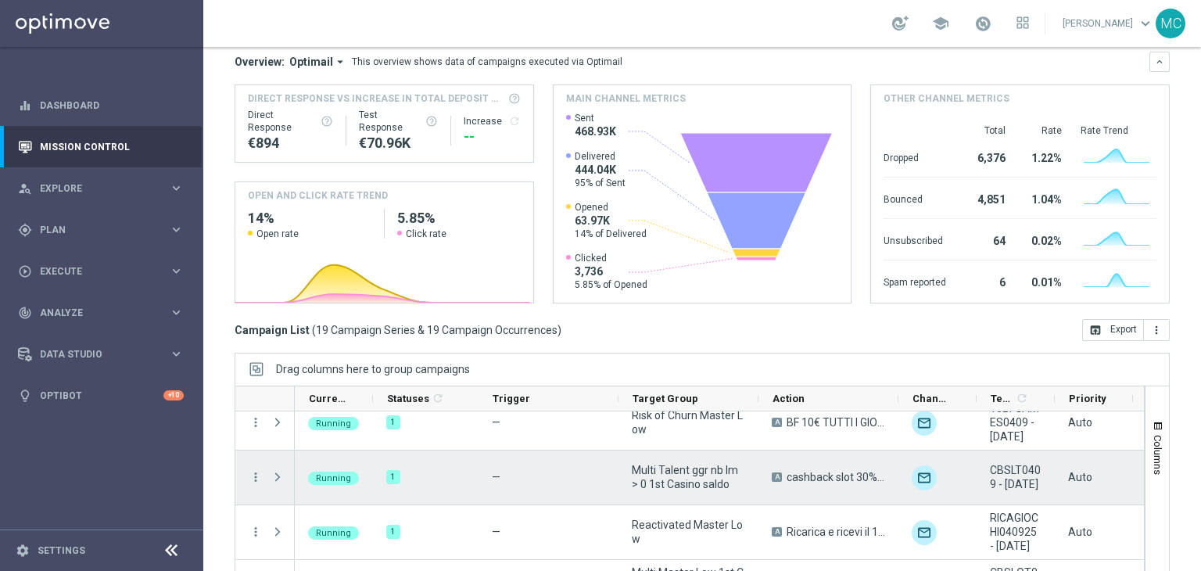
scroll to position [242, 0]
